Goal: Transaction & Acquisition: Purchase product/service

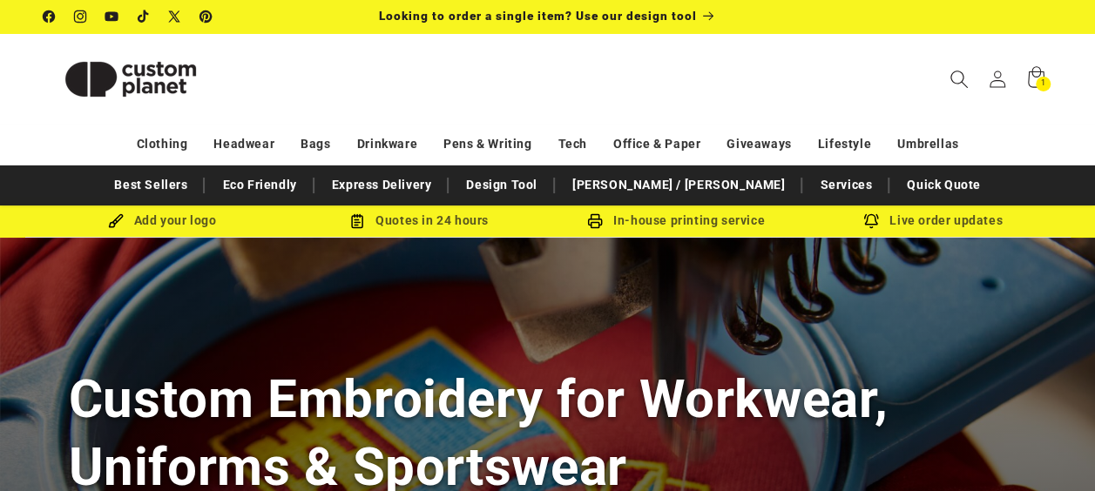
click at [957, 78] on icon "Search" at bounding box center [958, 79] width 18 height 18
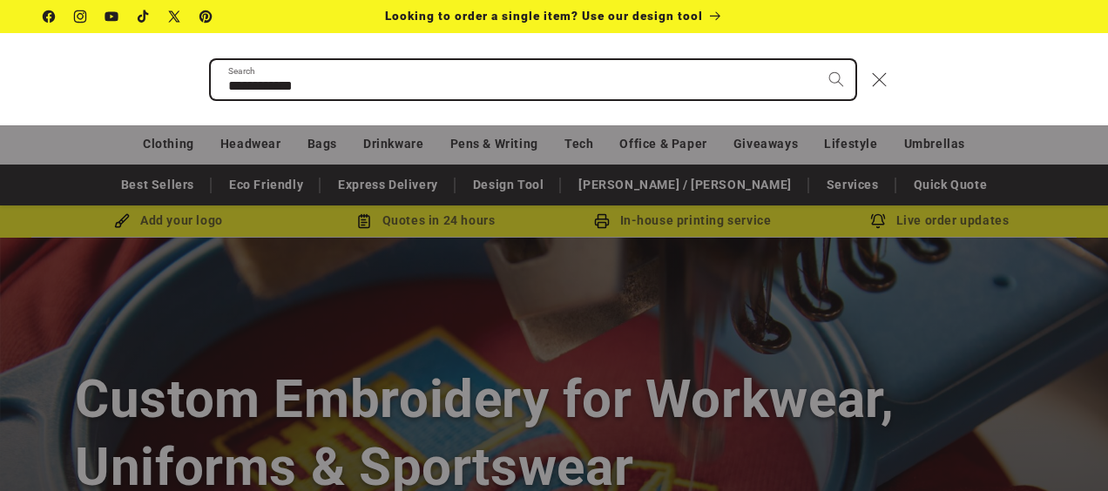
type input "**********"
click at [817, 60] on button "Search" at bounding box center [836, 79] width 38 height 38
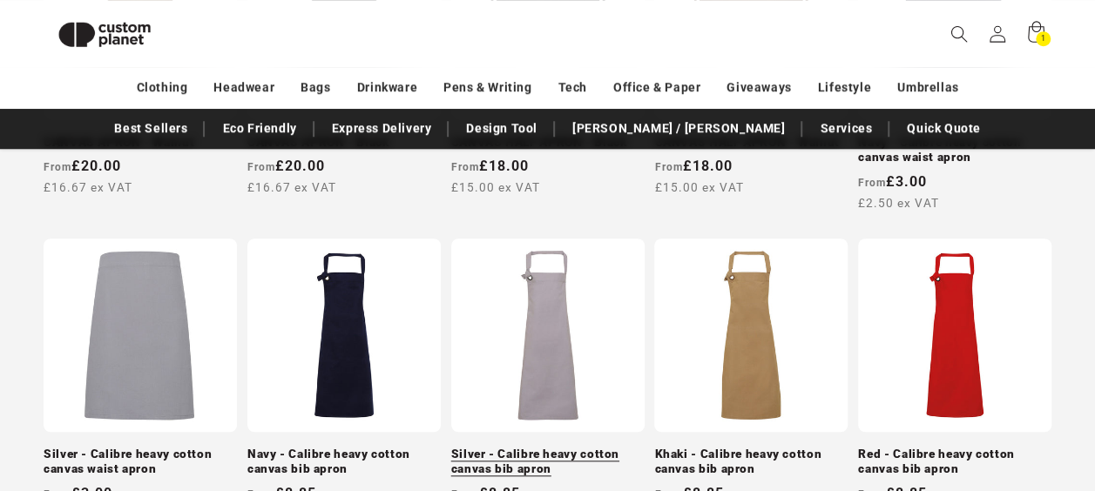
scroll to position [605, 0]
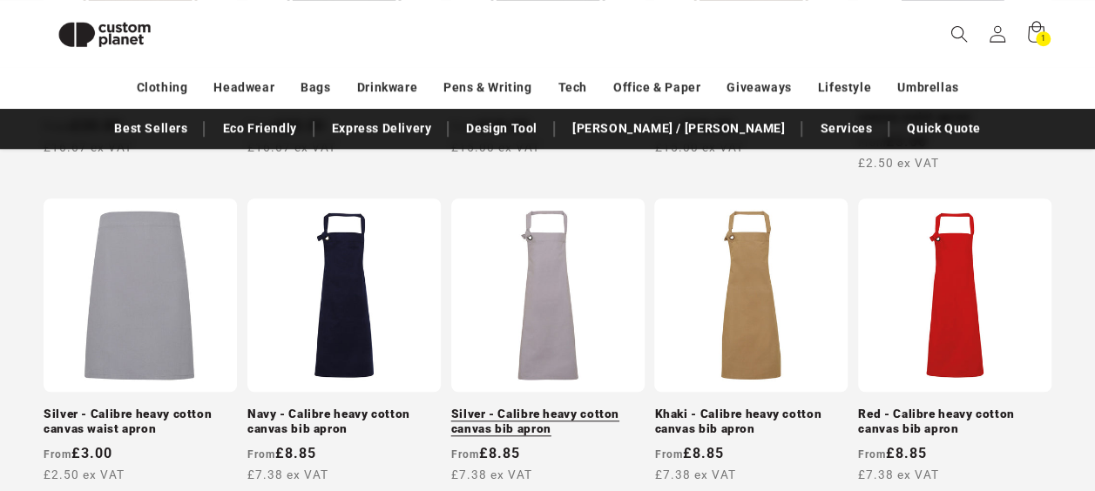
click at [547, 407] on link "Silver - Calibre heavy cotton canvas bib apron" at bounding box center [547, 422] width 193 height 30
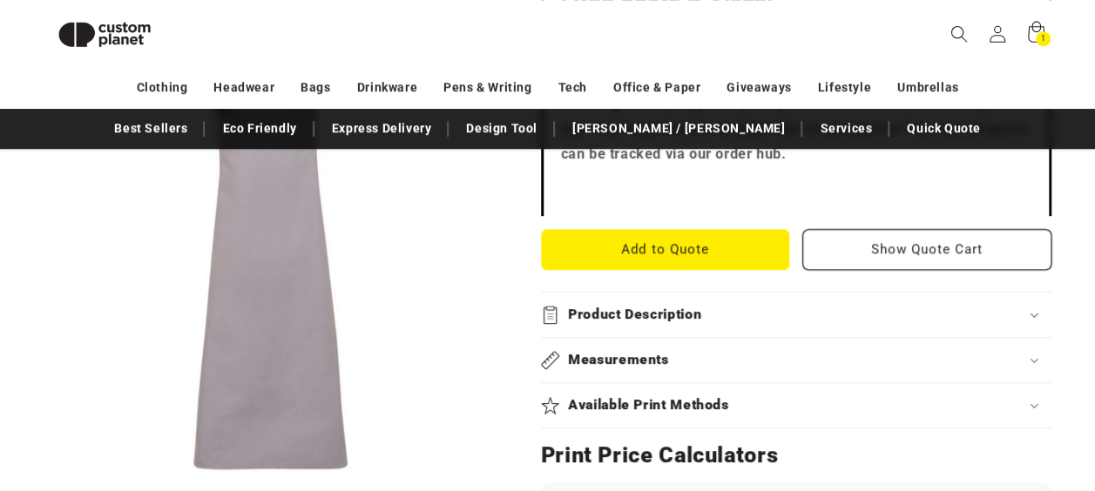
scroll to position [760, 0]
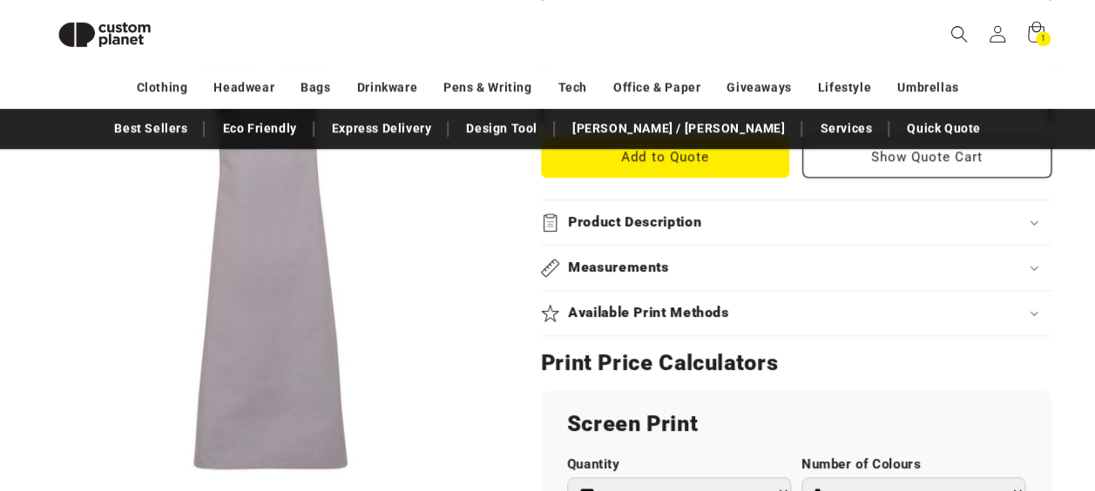
click at [675, 238] on summary "Product Description" at bounding box center [796, 222] width 510 height 44
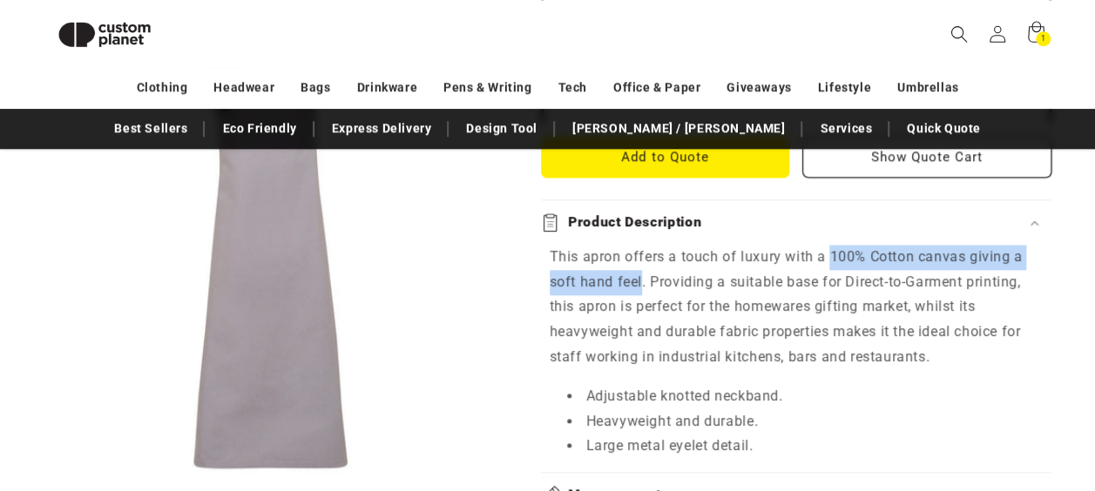
drag, startPoint x: 829, startPoint y: 253, endPoint x: 641, endPoint y: 277, distance: 189.7
click at [641, 277] on p "This apron offers a touch of luxury with a 100% Cotton canvas giving a soft han…" at bounding box center [796, 307] width 493 height 125
copy p "100% Cotton canvas giving a soft hand feel"
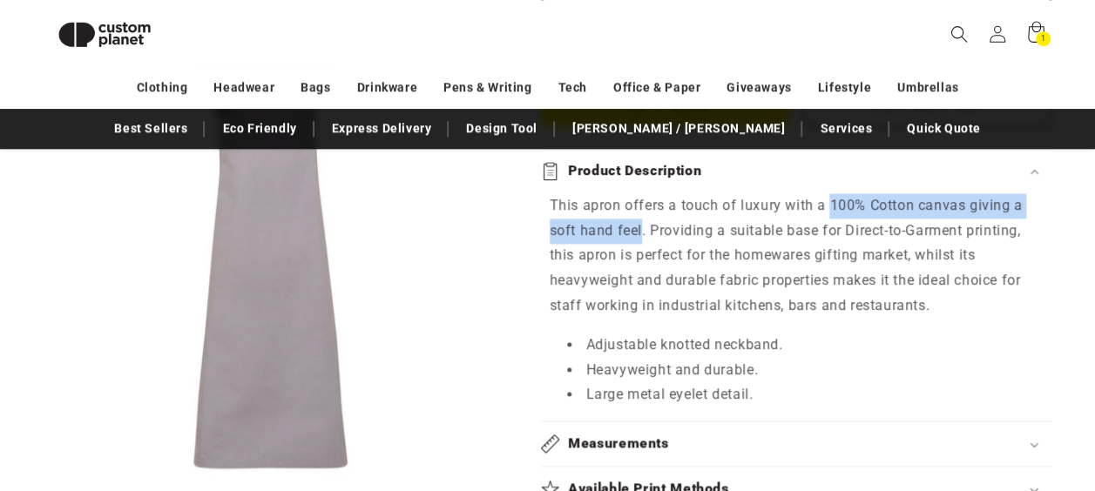
scroll to position [847, 0]
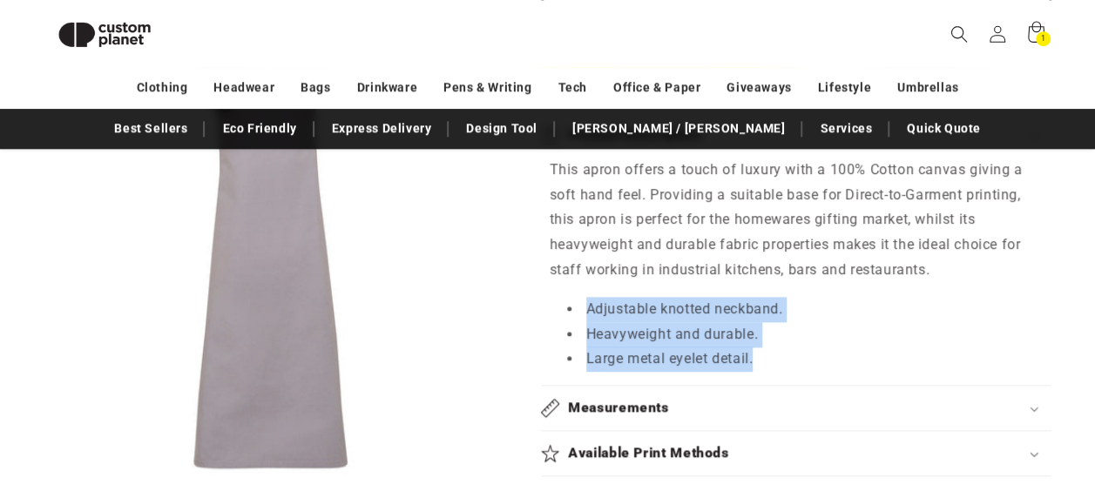
drag, startPoint x: 588, startPoint y: 305, endPoint x: 761, endPoint y: 349, distance: 178.9
click at [761, 349] on ul "Adjustable knotted neckband. Heavyweight and durable. Large metal eyelet detail." at bounding box center [796, 334] width 493 height 75
copy ul "Adjustable knotted neckband. Heavyweight and durable. Large metal eyelet detail."
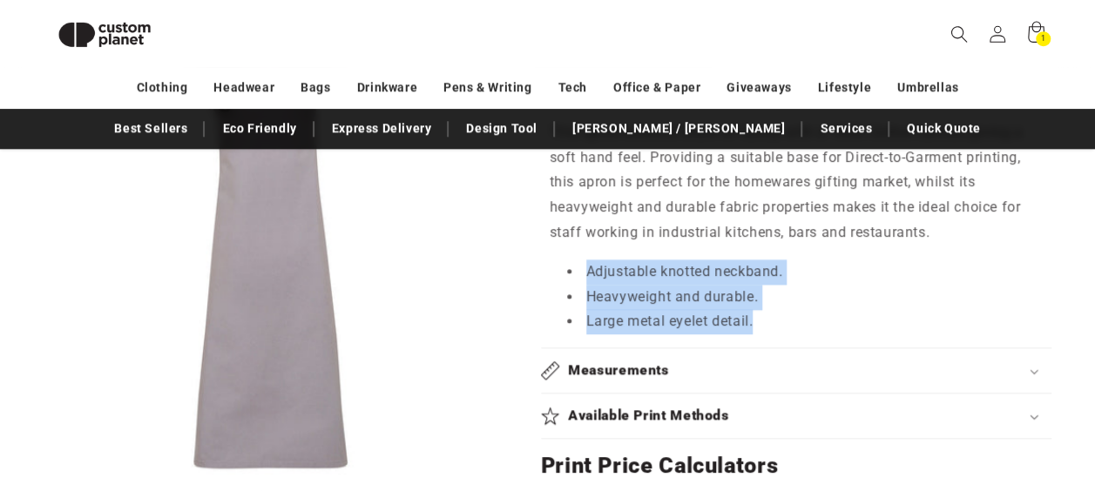
scroll to position [935, 0]
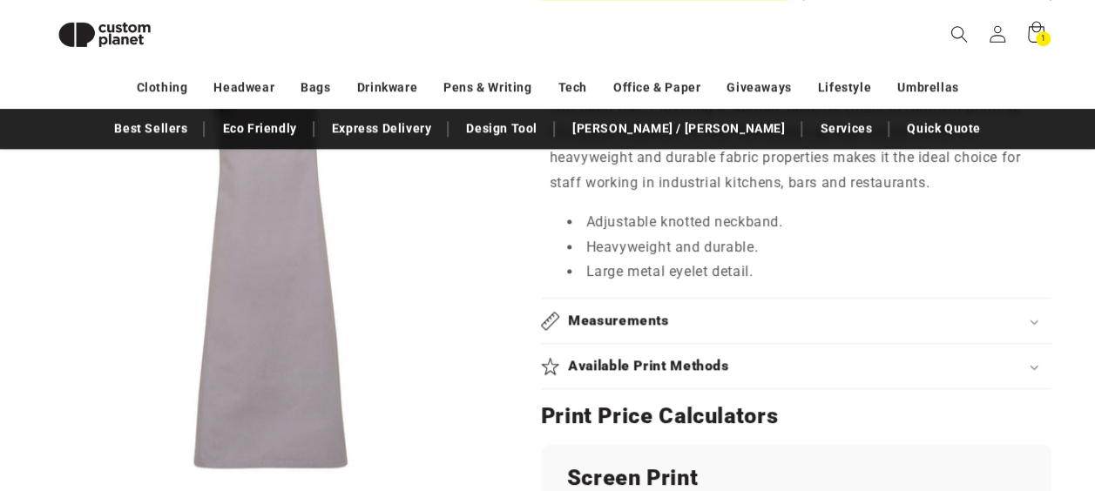
click at [739, 305] on summary "Measurements" at bounding box center [796, 321] width 510 height 44
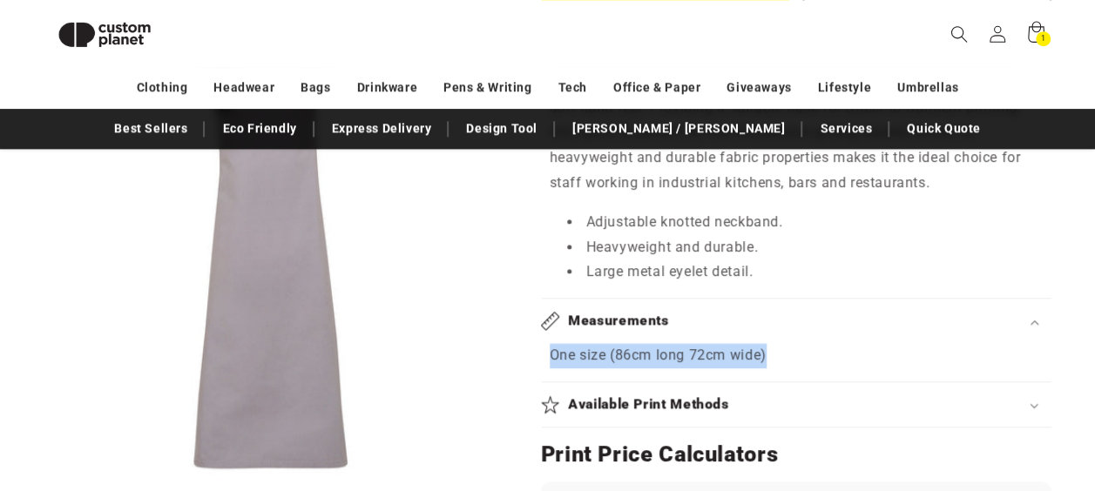
drag, startPoint x: 549, startPoint y: 352, endPoint x: 766, endPoint y: 352, distance: 217.7
click at [766, 352] on p "One size (86cm long 72cm wide)" at bounding box center [796, 355] width 493 height 25
copy p "One size (86cm long 72cm wide)"
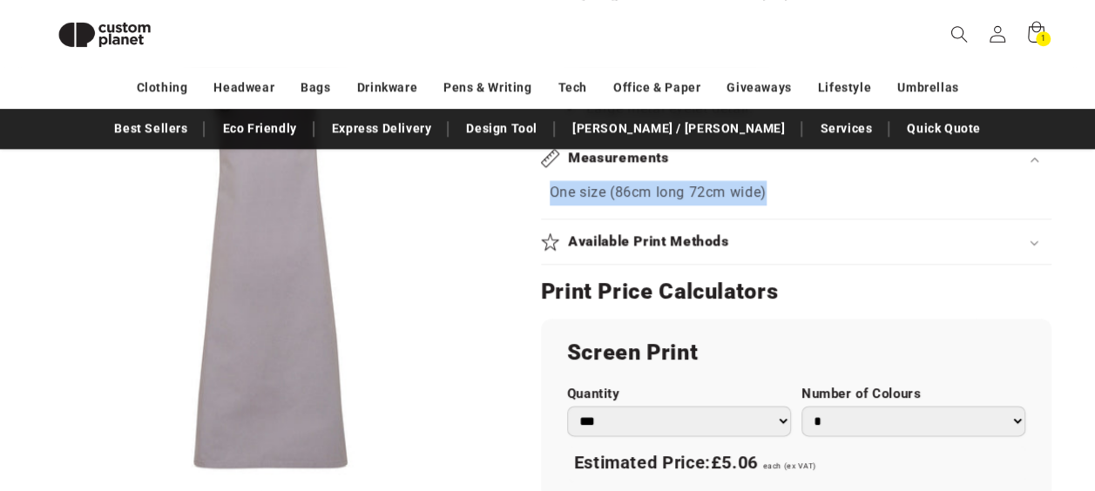
scroll to position [1109, 0]
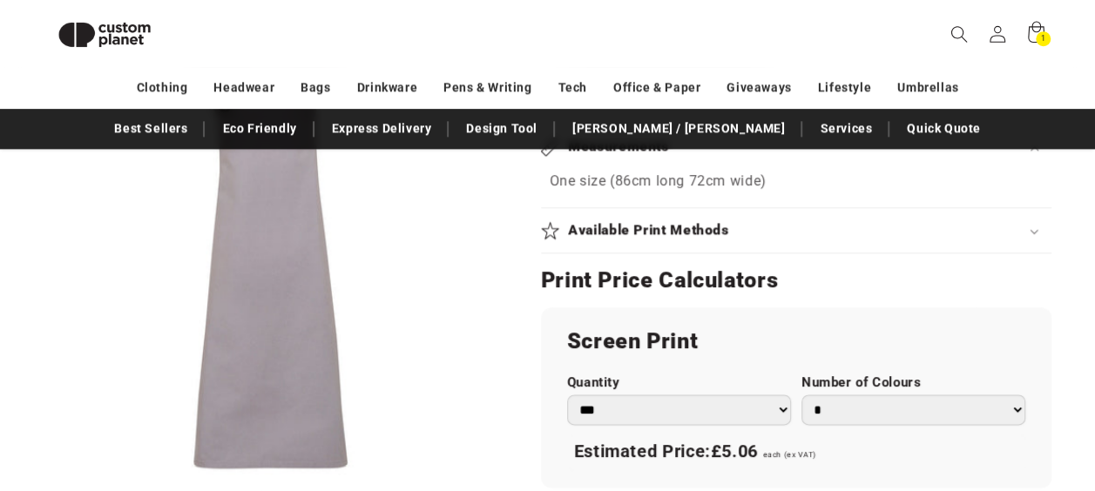
click at [786, 222] on div "Available Print Methods" at bounding box center [796, 230] width 510 height 18
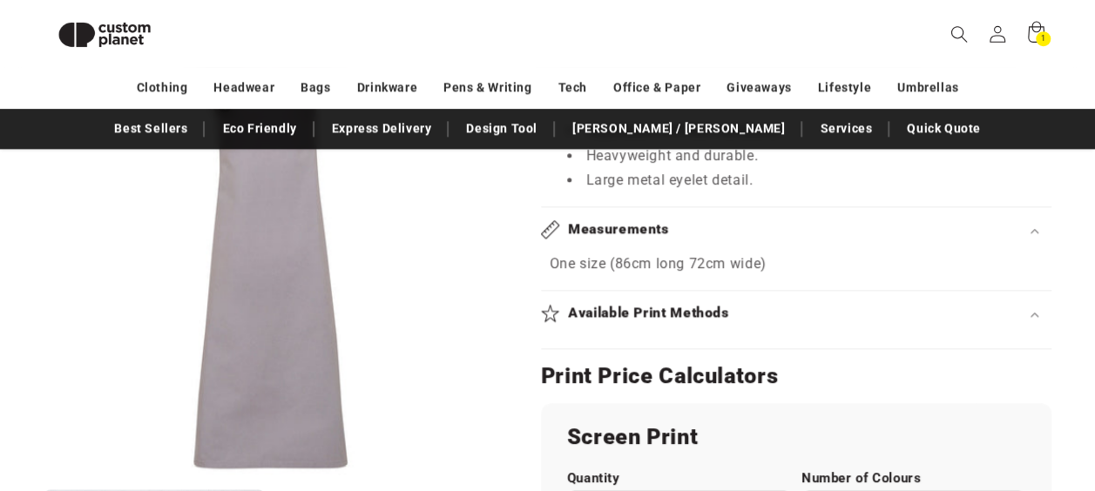
scroll to position [935, 0]
